Goal: Understand process/instructions: Learn how to perform a task or action

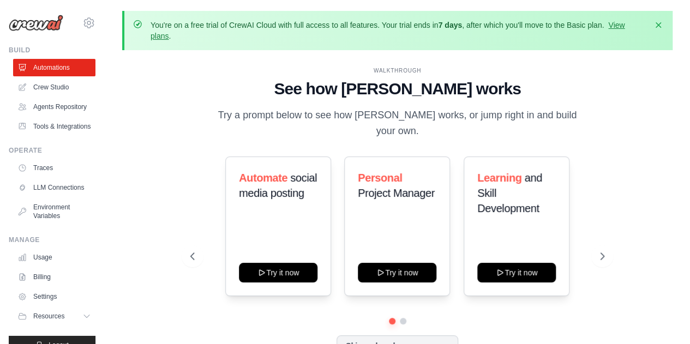
click at [334, 66] on div "WALKTHROUGH See how [PERSON_NAME] works Try a prompt below to see how [PERSON_N…" at bounding box center [397, 220] width 551 height 323
click at [542, 134] on div "WALKTHROUGH See how [PERSON_NAME] works Try a prompt below to see how [PERSON_N…" at bounding box center [397, 221] width 440 height 308
click at [660, 28] on icon "button" at bounding box center [658, 24] width 11 height 11
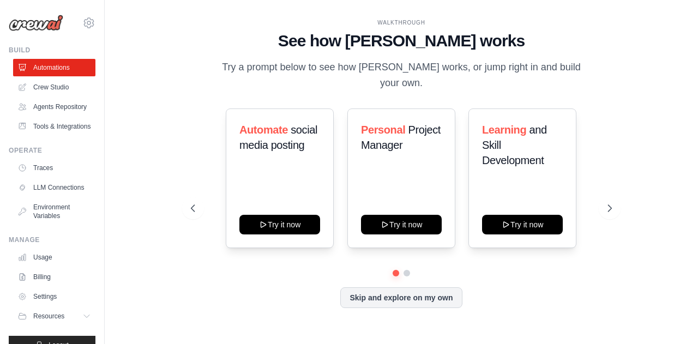
drag, startPoint x: 654, startPoint y: 190, endPoint x: 653, endPoint y: 212, distance: 21.8
click at [653, 212] on div "WALKTHROUGH See how [PERSON_NAME] works Try a prompt below to see how [PERSON_N…" at bounding box center [401, 172] width 559 height 323
click at [690, 159] on div "You're on a free trial of CrewAI Cloud with full access to all features. Your t…" at bounding box center [402, 172] width 594 height 323
click at [604, 206] on button at bounding box center [610, 209] width 22 height 22
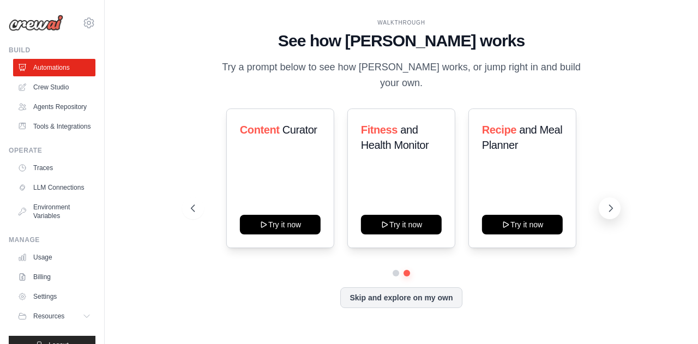
click at [614, 206] on icon at bounding box center [611, 208] width 11 height 11
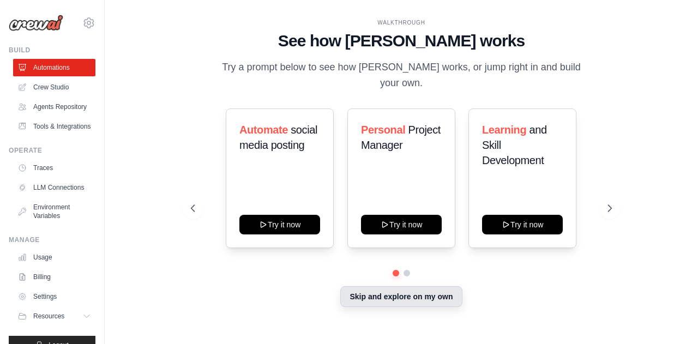
click at [441, 296] on button "Skip and explore on my own" at bounding box center [402, 296] width 122 height 21
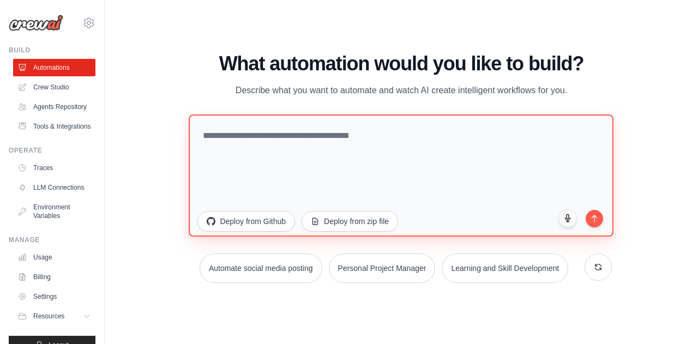
click at [372, 129] on textarea at bounding box center [401, 175] width 425 height 122
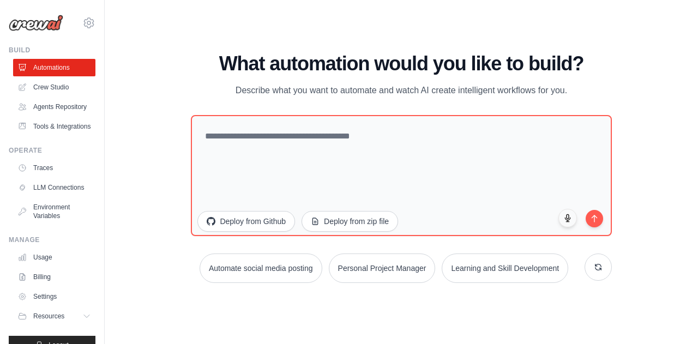
click at [690, 91] on div "You're on a free trial of CrewAI Cloud with full access to all features. Your t…" at bounding box center [402, 172] width 594 height 323
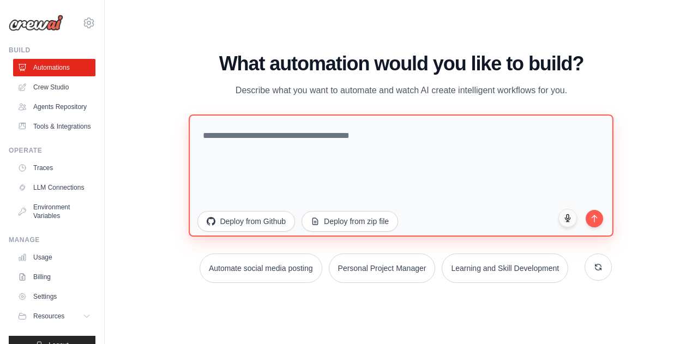
click at [426, 153] on textarea at bounding box center [401, 175] width 425 height 122
type textarea "**********"
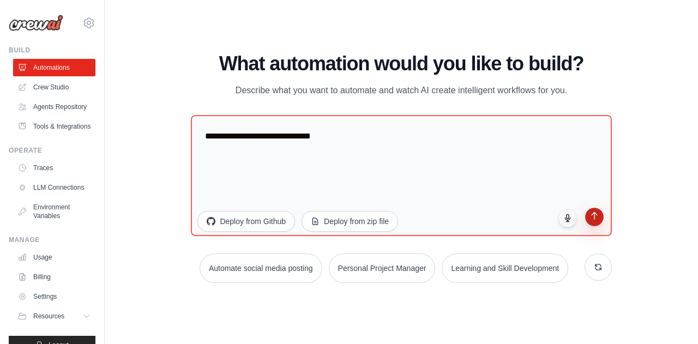
click at [594, 224] on button "submit" at bounding box center [595, 217] width 19 height 19
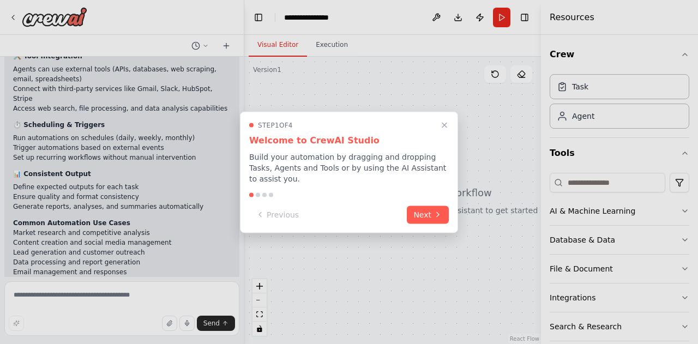
scroll to position [294, 0]
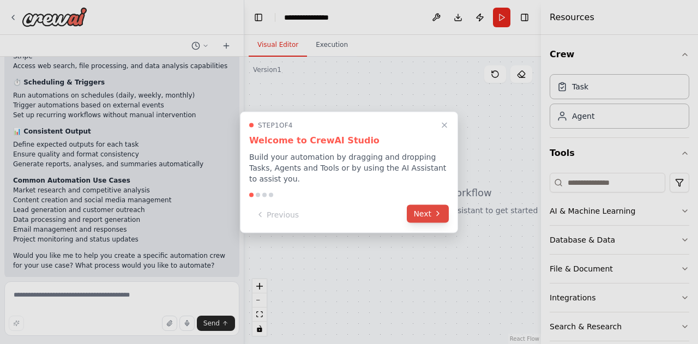
click at [425, 211] on button "Next" at bounding box center [428, 214] width 42 height 18
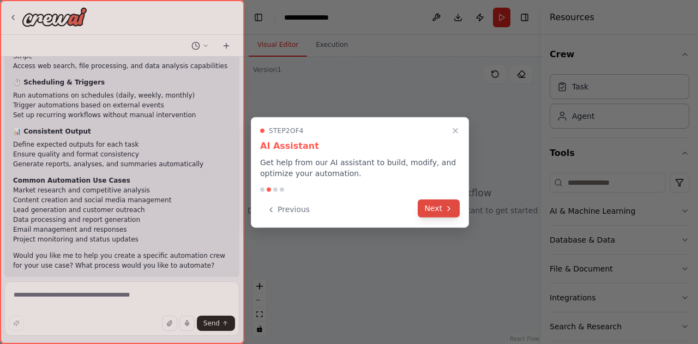
click at [442, 206] on button "Next" at bounding box center [439, 209] width 42 height 18
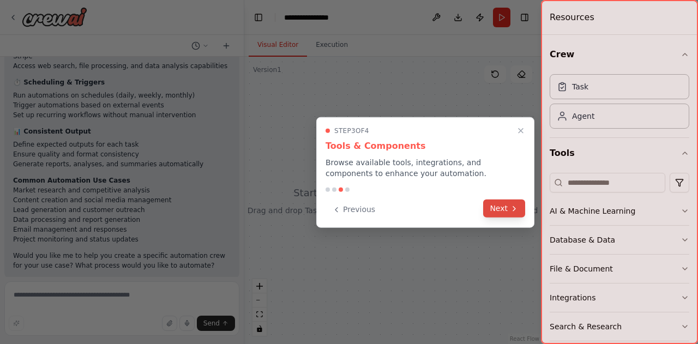
click at [509, 207] on button "Next" at bounding box center [504, 209] width 42 height 18
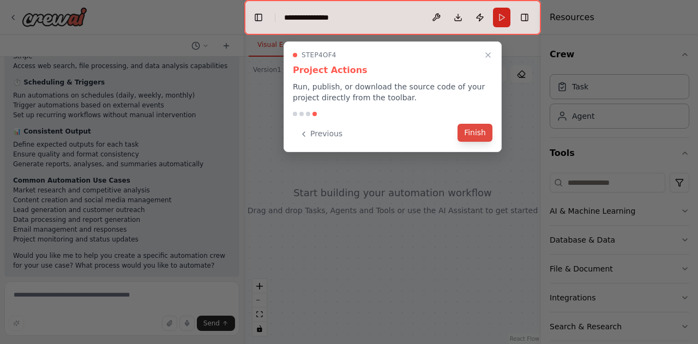
click at [476, 132] on button "Finish" at bounding box center [475, 133] width 35 height 18
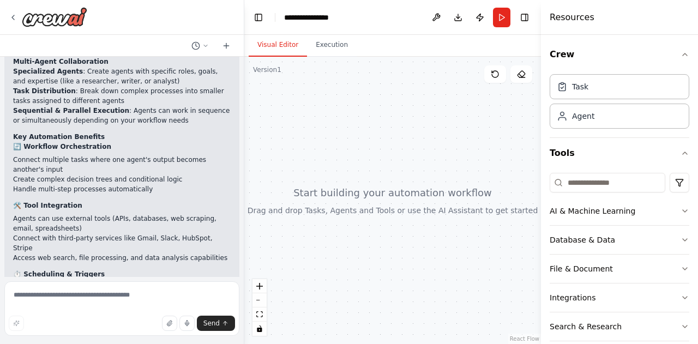
scroll to position [102, 0]
